Goal: Information Seeking & Learning: Learn about a topic

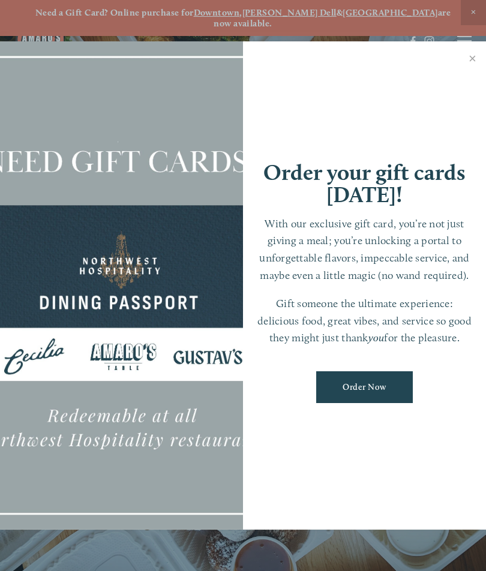
click at [478, 55] on link "Close" at bounding box center [472, 60] width 23 height 34
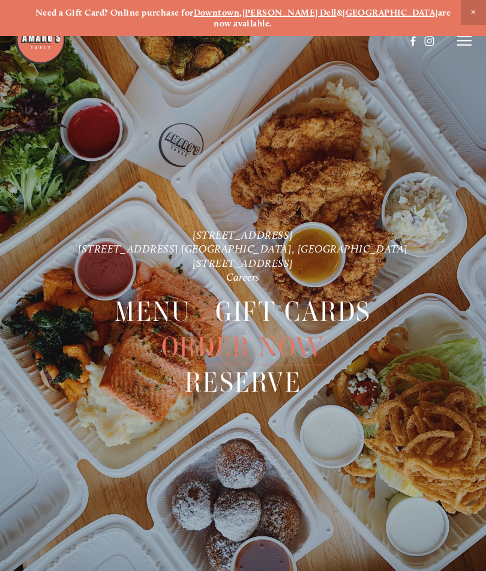
click at [481, 47] on div at bounding box center [243, 285] width 486 height 571
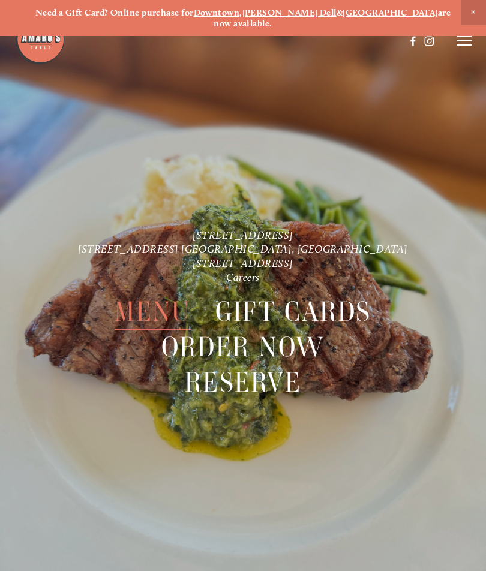
scroll to position [25, 0]
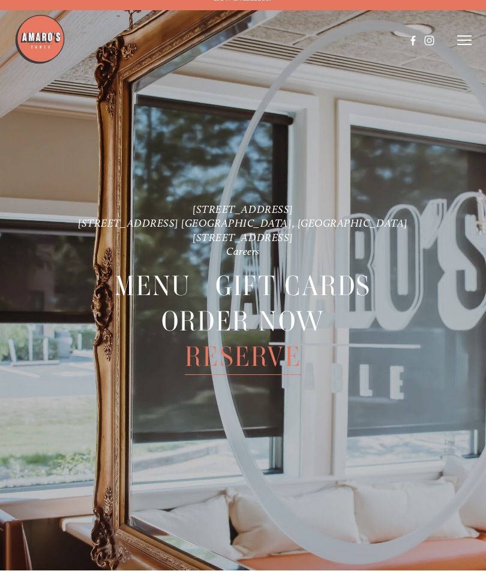
click at [43, 40] on img at bounding box center [39, 39] width 51 height 51
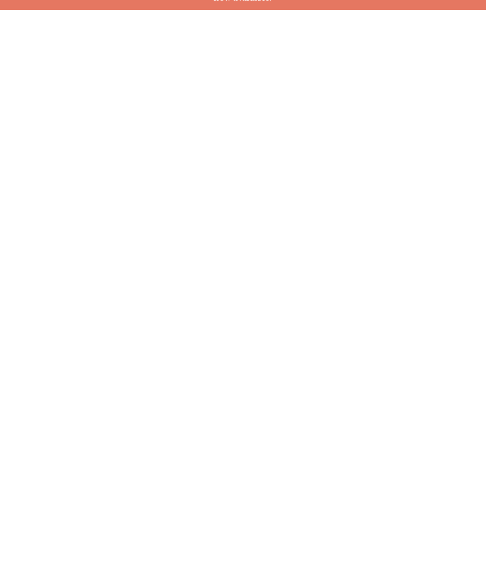
scroll to position [0, 0]
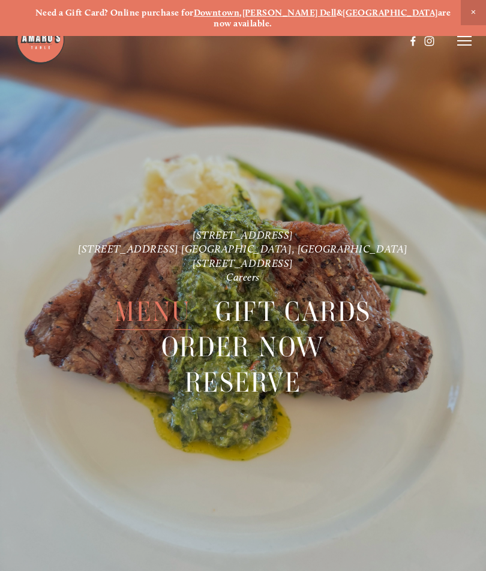
click at [161, 298] on span "Menu" at bounding box center [153, 312] width 76 height 36
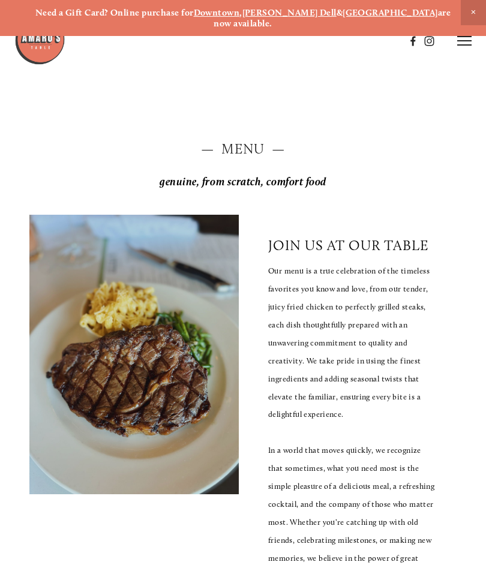
click at [265, 140] on h2 "— Menu —" at bounding box center [243, 149] width 428 height 19
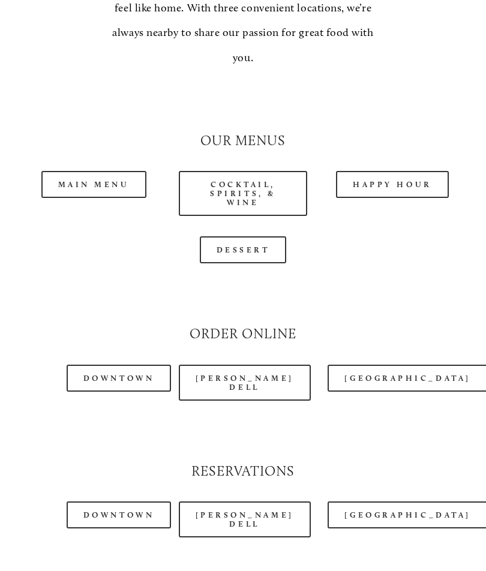
scroll to position [1033, 0]
click at [120, 171] on link "Main Menu" at bounding box center [93, 184] width 105 height 27
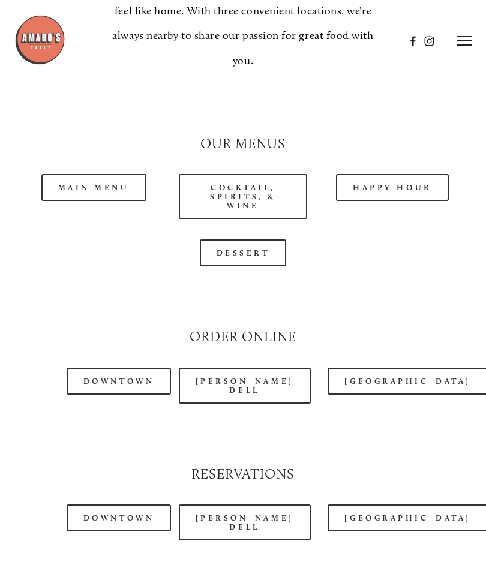
scroll to position [1029, 0]
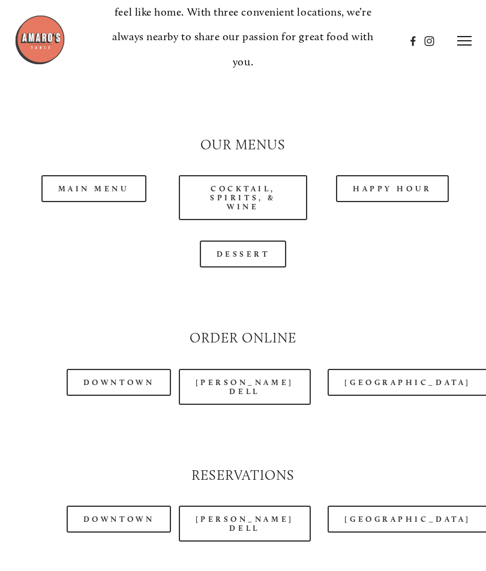
click at [393, 175] on link "Happy Hour" at bounding box center [392, 188] width 113 height 27
click at [125, 175] on link "Main Menu" at bounding box center [93, 188] width 105 height 27
click at [113, 175] on link "Main Menu" at bounding box center [93, 188] width 105 height 27
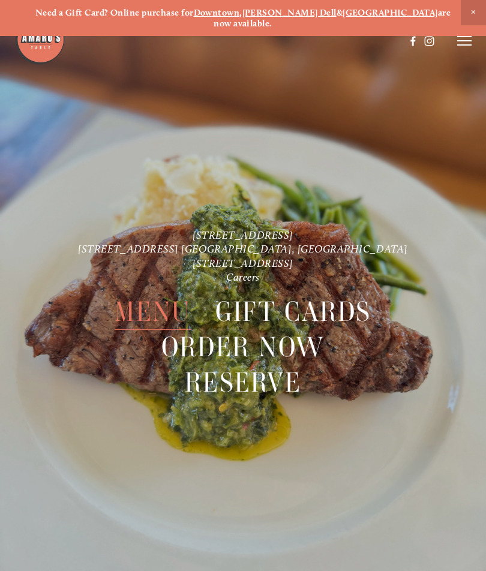
click at [165, 298] on span "Menu" at bounding box center [153, 312] width 76 height 36
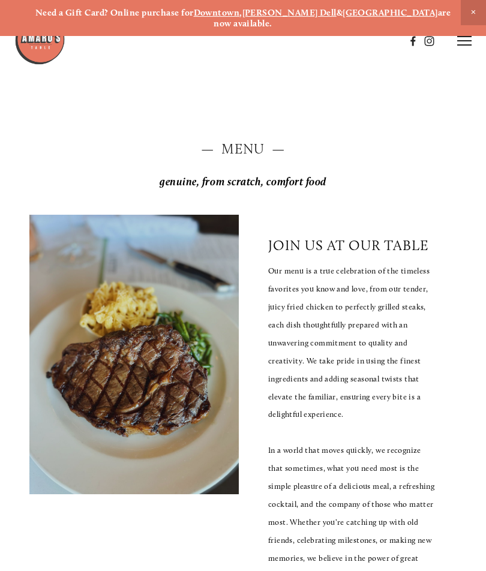
click at [260, 140] on h2 "— Menu —" at bounding box center [243, 149] width 428 height 19
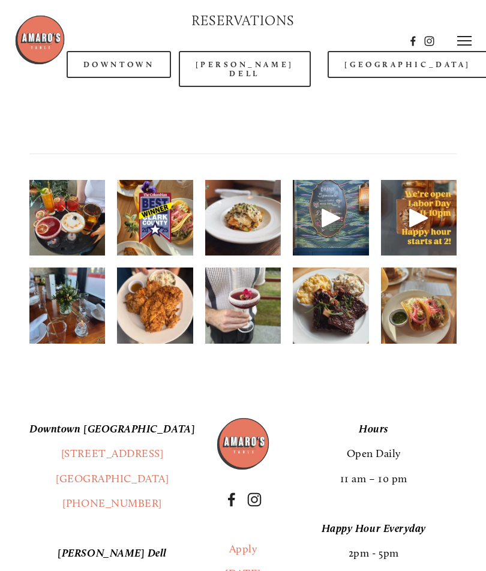
scroll to position [1482, 0]
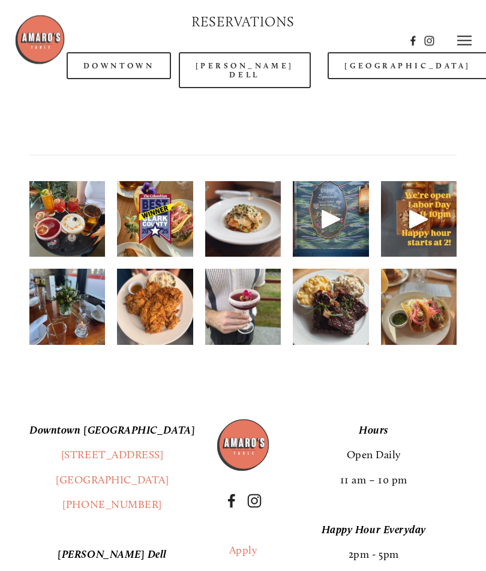
click at [349, 272] on img at bounding box center [331, 307] width 76 height 101
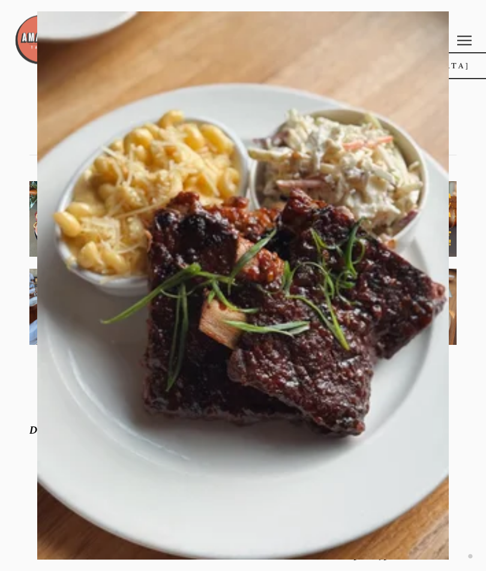
scroll to position [1483, 0]
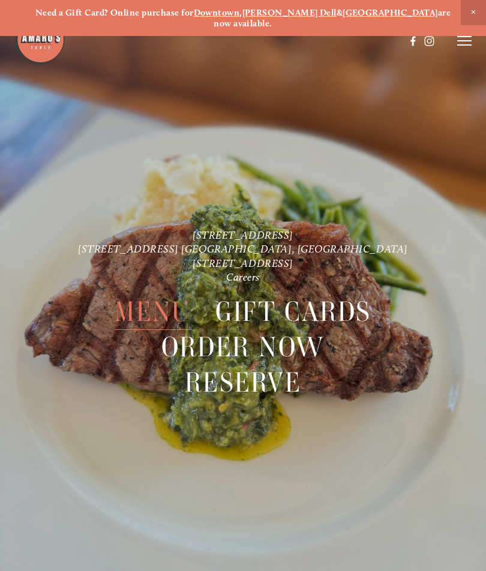
click at [164, 294] on span "Menu" at bounding box center [153, 312] width 76 height 36
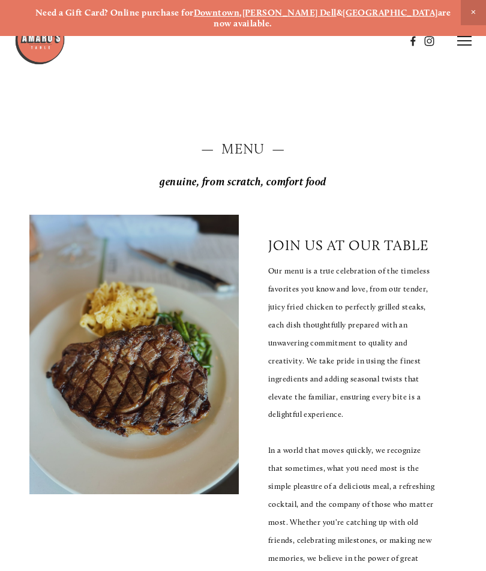
click at [169, 342] on div at bounding box center [133, 355] width 209 height 280
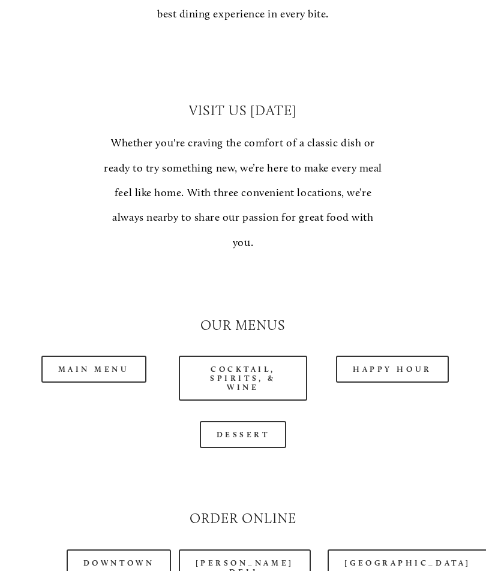
scroll to position [848, 0]
click at [109, 356] on link "Main Menu" at bounding box center [93, 369] width 105 height 27
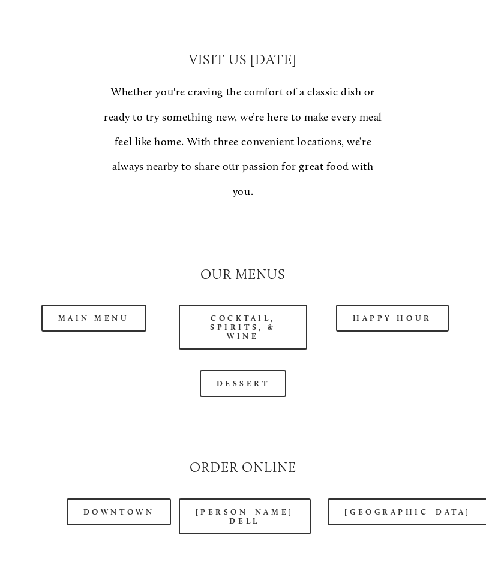
scroll to position [899, 0]
